Goal: Information Seeking & Learning: Check status

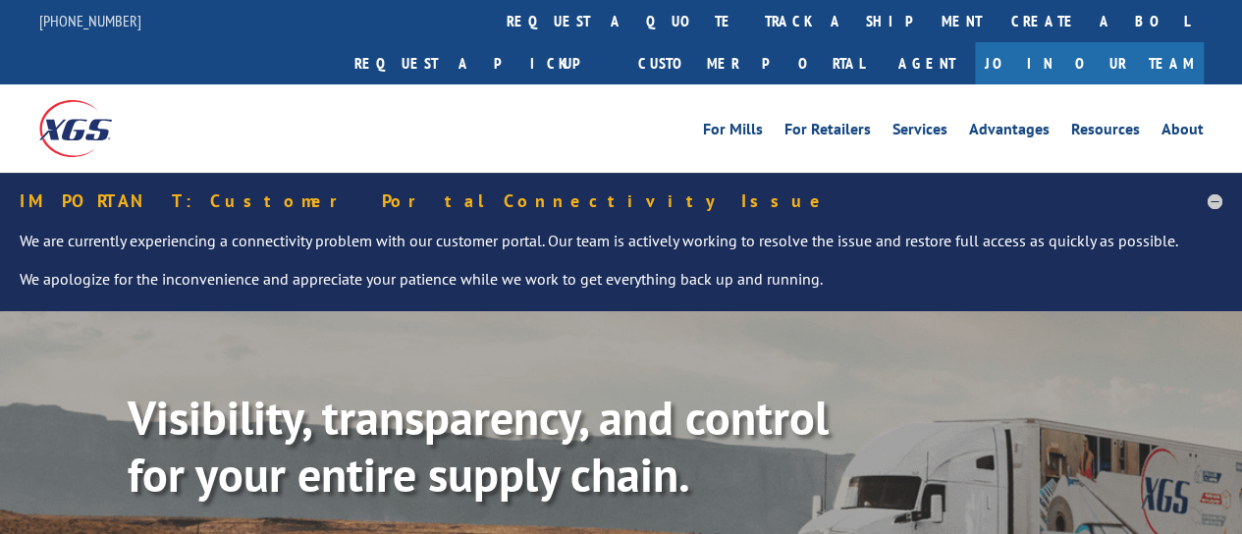
click at [750, 11] on link "track a shipment" at bounding box center [873, 21] width 246 height 42
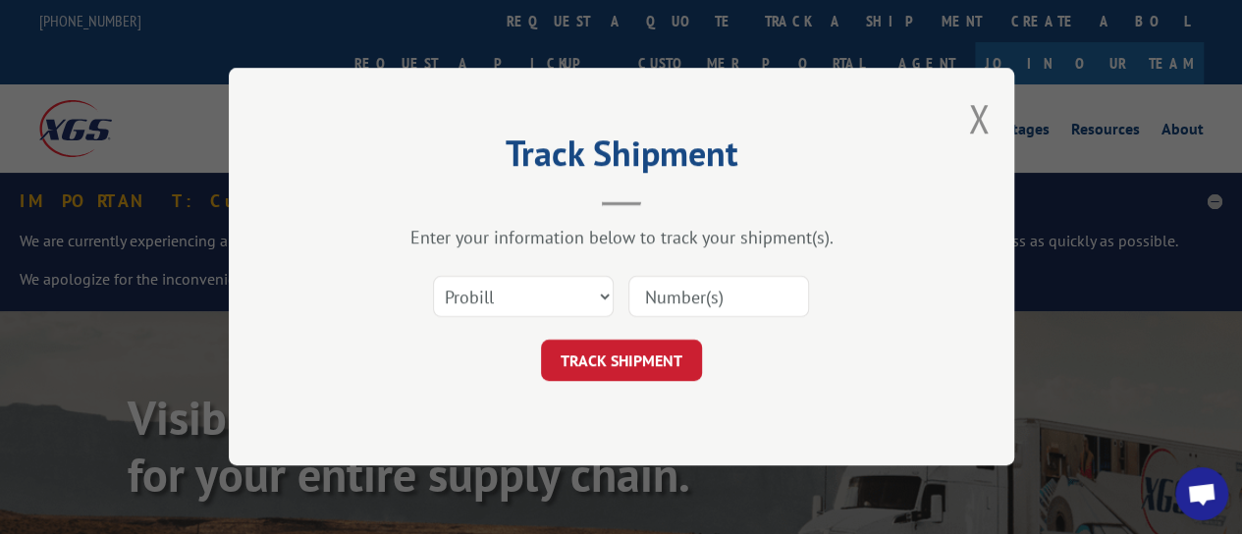
click at [654, 302] on input at bounding box center [718, 297] width 181 height 41
paste input "2540699"
type input "2540699"
click at [632, 348] on button "TRACK SHIPMENT" at bounding box center [621, 361] width 161 height 41
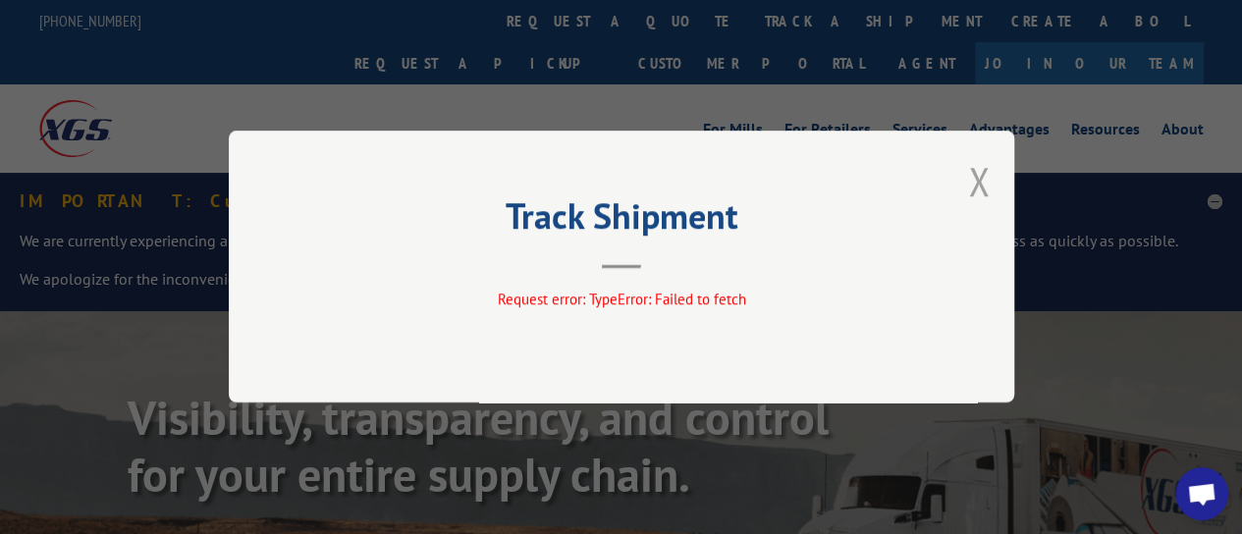
click at [982, 179] on button "Close modal" at bounding box center [979, 181] width 22 height 52
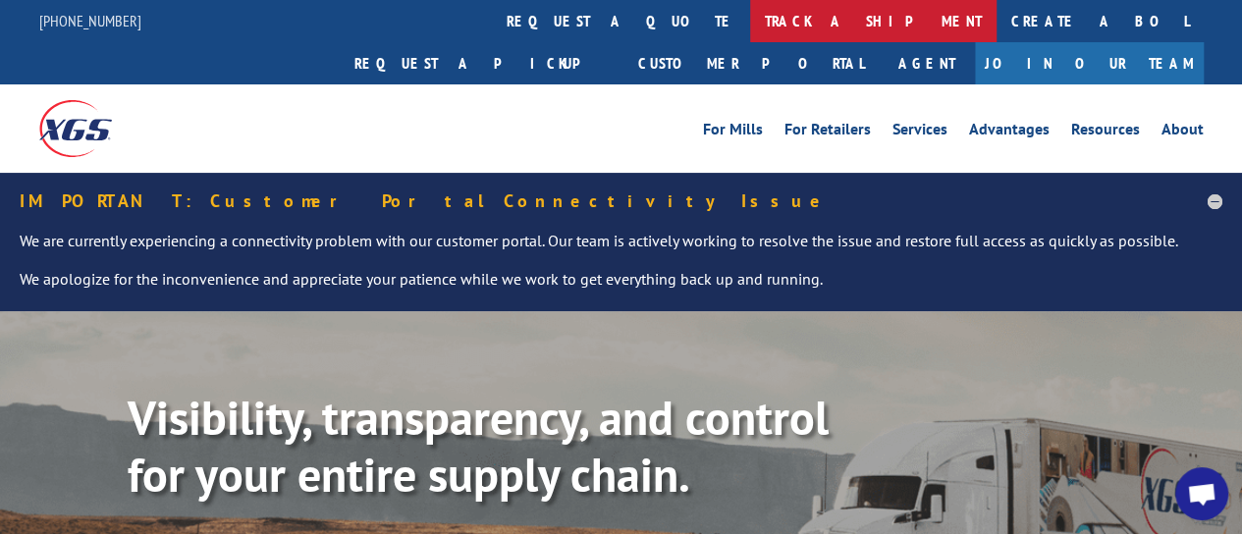
click at [750, 16] on link "track a shipment" at bounding box center [873, 21] width 246 height 42
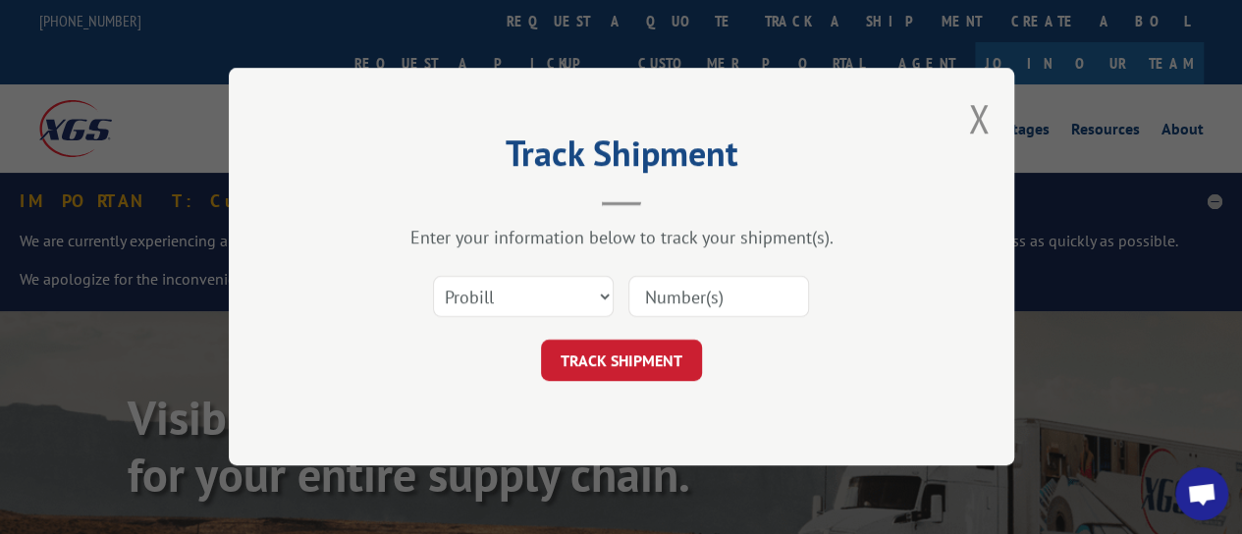
click at [678, 310] on input at bounding box center [718, 297] width 181 height 41
paste input "2540658"
type input "2540658"
click at [655, 352] on button "TRACK SHIPMENT" at bounding box center [621, 361] width 161 height 41
